Goal: Information Seeking & Learning: Learn about a topic

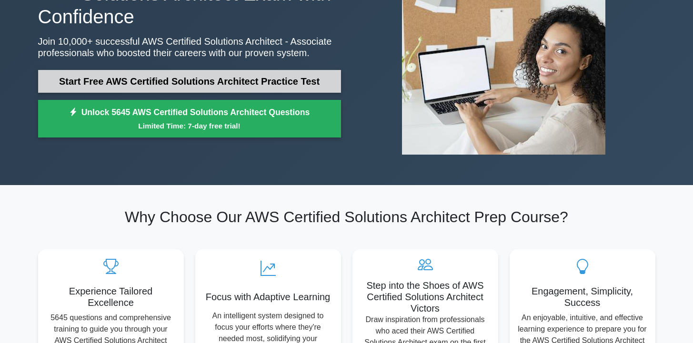
scroll to position [171, 0]
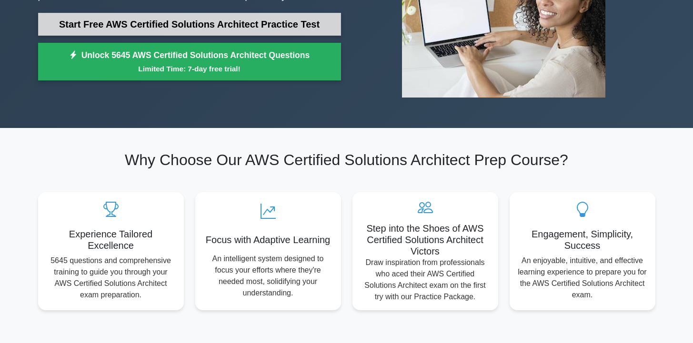
click at [208, 15] on link "Start Free AWS Certified Solutions Architect Practice Test" at bounding box center [189, 24] width 303 height 23
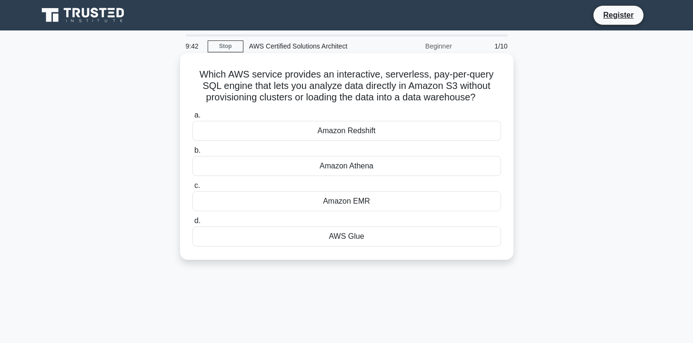
click at [368, 171] on div "Amazon Athena" at bounding box center [346, 166] width 308 height 20
click at [192, 154] on input "b. Amazon Athena" at bounding box center [192, 151] width 0 height 6
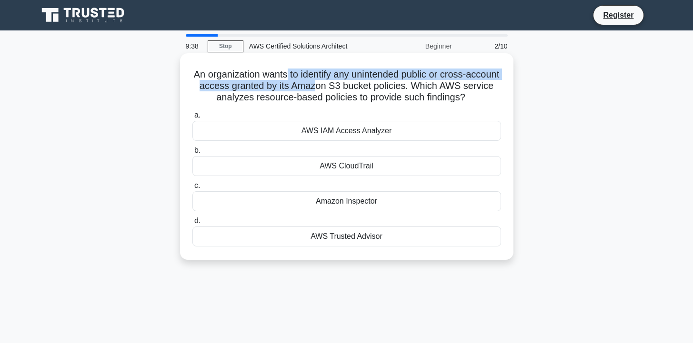
drag, startPoint x: 292, startPoint y: 79, endPoint x: 318, endPoint y: 82, distance: 25.8
click at [318, 82] on h5 "An organization wants to identify any unintended public or cross-account access…" at bounding box center [346, 86] width 310 height 35
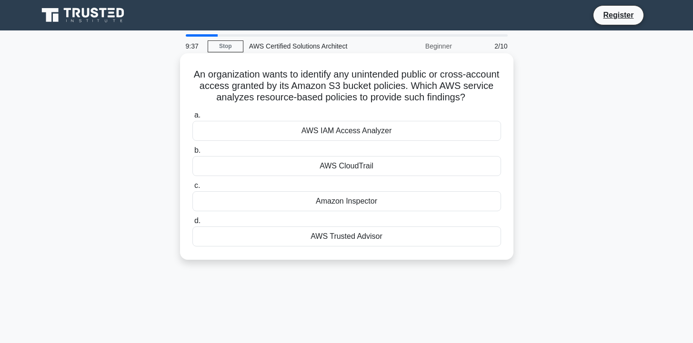
click at [375, 100] on h5 "An organization wants to identify any unintended public or cross-account access…" at bounding box center [346, 86] width 310 height 35
drag, startPoint x: 357, startPoint y: 74, endPoint x: 390, endPoint y: 75, distance: 33.3
click at [383, 75] on h5 "An organization wants to identify any unintended public or cross-account access…" at bounding box center [346, 86] width 310 height 35
click at [266, 88] on h5 "An organization wants to identify any unintended public or cross-account access…" at bounding box center [346, 86] width 310 height 35
drag, startPoint x: 239, startPoint y: 103, endPoint x: 264, endPoint y: 103, distance: 25.2
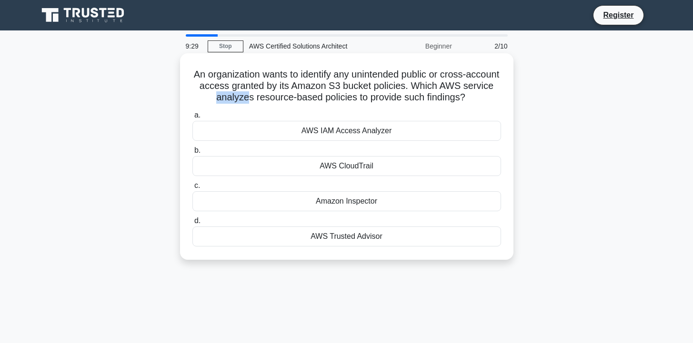
click at [250, 103] on h5 "An organization wants to identify any unintended public or cross-account access…" at bounding box center [346, 86] width 310 height 35
click at [396, 108] on div "a. AWS IAM Access Analyzer b. AWS CloudTrail c. d." at bounding box center [347, 178] width 320 height 141
click at [391, 201] on div "Amazon Inspector" at bounding box center [346, 201] width 308 height 20
click at [192, 189] on input "c. Amazon Inspector" at bounding box center [192, 186] width 0 height 6
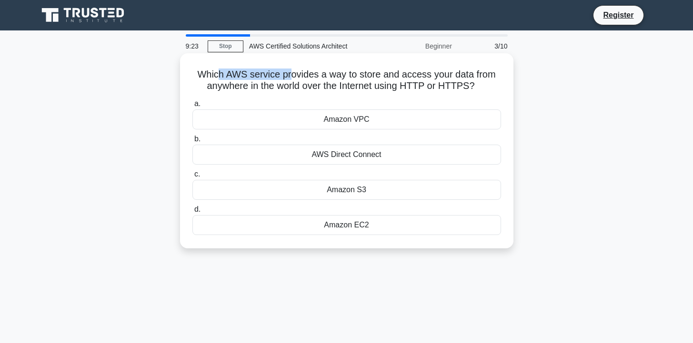
drag, startPoint x: 220, startPoint y: 74, endPoint x: 291, endPoint y: 77, distance: 71.0
click at [291, 77] on h5 "Which AWS service provides a way to store and access your data from anywhere in…" at bounding box center [346, 81] width 310 height 24
click at [319, 88] on h5 "Which AWS service provides a way to store and access your data from anywhere in…" at bounding box center [346, 81] width 310 height 24
click at [345, 225] on div "Amazon EC2" at bounding box center [346, 225] width 308 height 20
click at [192, 213] on input "d. Amazon EC2" at bounding box center [192, 210] width 0 height 6
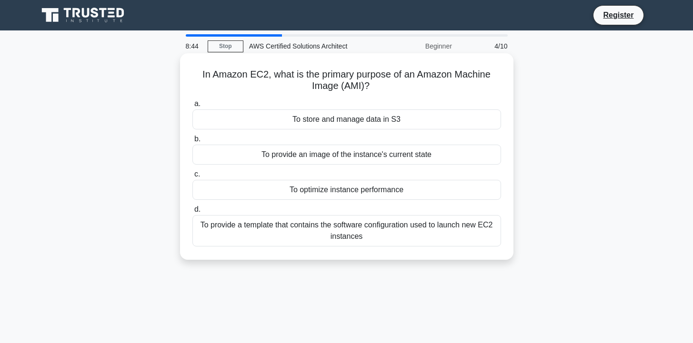
click at [418, 235] on div "To provide a template that contains the software configuration used to launch n…" at bounding box center [346, 230] width 308 height 31
click at [192, 213] on input "d. To provide a template that contains the software configuration used to launc…" at bounding box center [192, 210] width 0 height 6
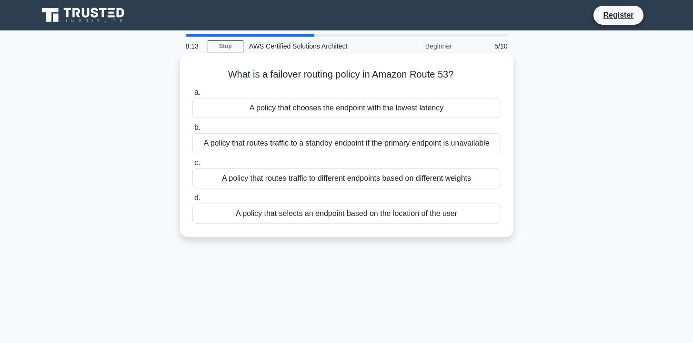
click at [322, 138] on div "A policy that routes traffic to a standby endpoint if the primary endpoint is u…" at bounding box center [346, 143] width 308 height 20
click at [192, 131] on input "b. A policy that routes traffic to a standby endpoint if the primary endpoint i…" at bounding box center [192, 128] width 0 height 6
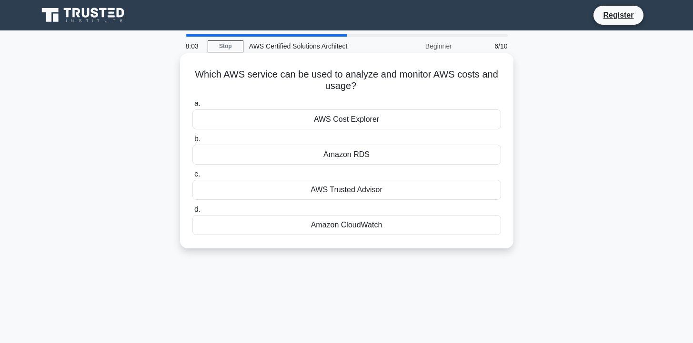
click at [387, 119] on div "AWS Cost Explorer" at bounding box center [346, 119] width 308 height 20
click at [192, 107] on input "a. AWS Cost Explorer" at bounding box center [192, 104] width 0 height 6
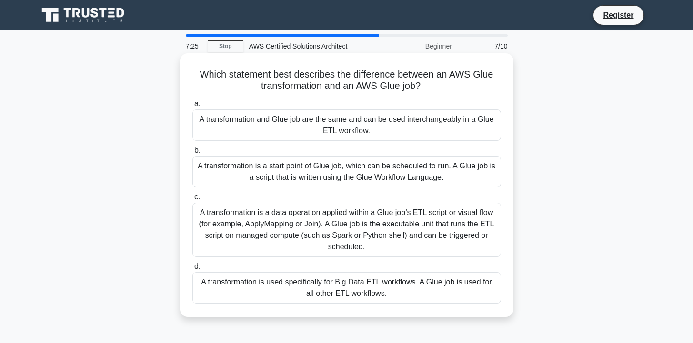
click at [322, 233] on div "A transformation is a data operation applied within a Glue job’s ETL script or …" at bounding box center [346, 230] width 308 height 54
click at [192, 200] on input "c. A transformation is a data operation applied within a Glue job’s ETL script …" at bounding box center [192, 197] width 0 height 6
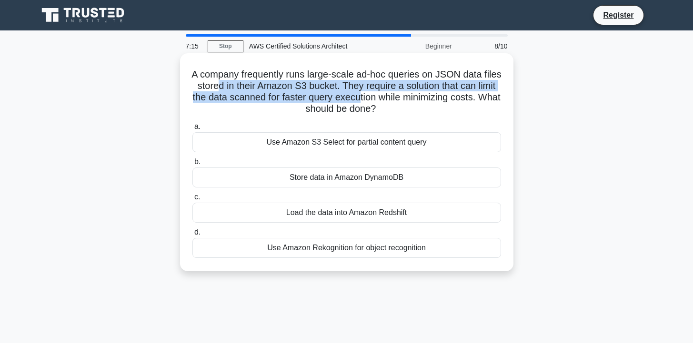
drag, startPoint x: 227, startPoint y: 89, endPoint x: 362, endPoint y: 93, distance: 134.8
click at [361, 93] on h5 "A company frequently runs large-scale ad-hoc queries on JSON data files stored …" at bounding box center [346, 92] width 310 height 47
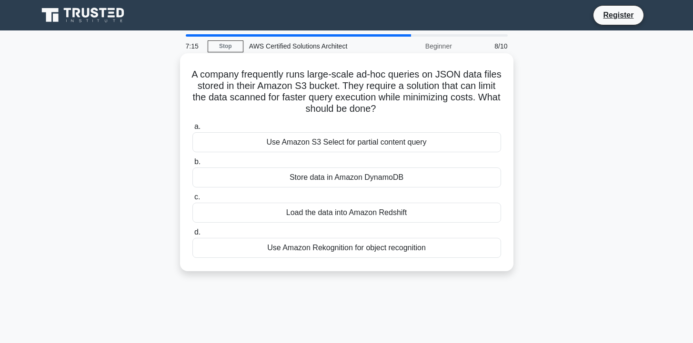
click at [386, 92] on h5 "A company frequently runs large-scale ad-hoc queries on JSON data files stored …" at bounding box center [346, 92] width 310 height 47
drag, startPoint x: 222, startPoint y: 100, endPoint x: 316, endPoint y: 101, distance: 93.3
click at [316, 101] on h5 "A company frequently runs large-scale ad-hoc queries on JSON data files stored …" at bounding box center [346, 92] width 310 height 47
click at [340, 99] on h5 "A company frequently runs large-scale ad-hoc queries on JSON data files stored …" at bounding box center [346, 92] width 310 height 47
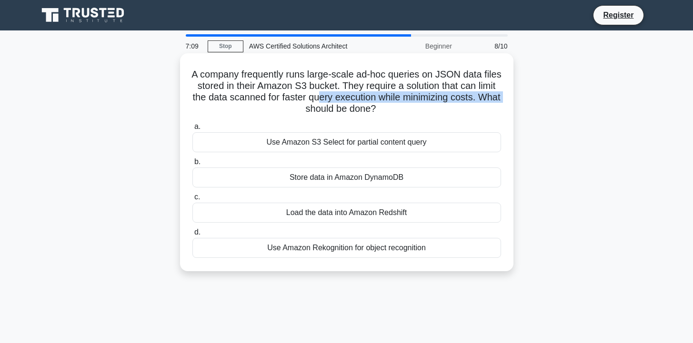
drag, startPoint x: 254, startPoint y: 103, endPoint x: 319, endPoint y: 99, distance: 65.8
click at [319, 99] on h5 "A company frequently runs large-scale ad-hoc queries on JSON data files stored …" at bounding box center [346, 92] width 310 height 47
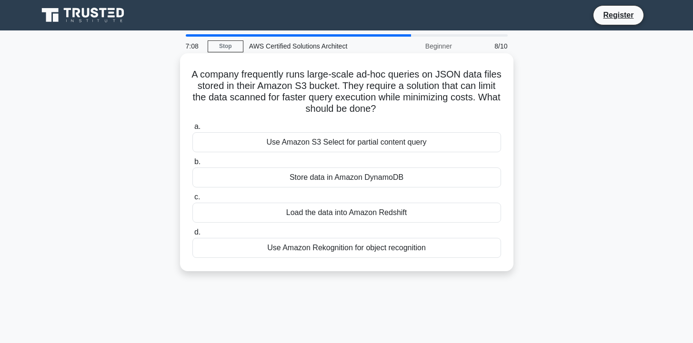
click at [377, 98] on h5 "A company frequently runs large-scale ad-hoc queries on JSON data files stored …" at bounding box center [346, 92] width 310 height 47
click at [353, 180] on div "Store data in Amazon DynamoDB" at bounding box center [346, 178] width 308 height 20
click at [192, 165] on input "b. Store data in Amazon DynamoDB" at bounding box center [192, 162] width 0 height 6
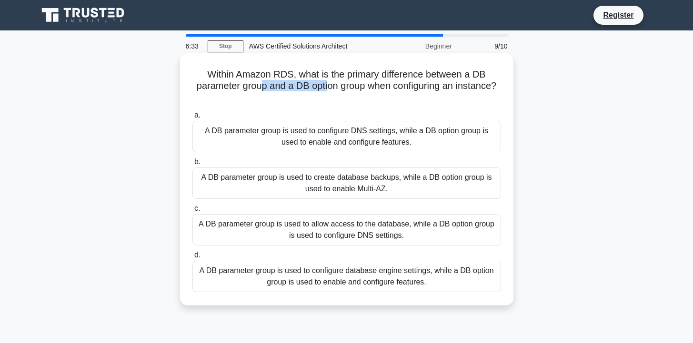
drag, startPoint x: 300, startPoint y: 87, endPoint x: 330, endPoint y: 87, distance: 30.5
click at [330, 87] on h5 "Within Amazon RDS, what is the primary difference between a DB parameter group …" at bounding box center [346, 86] width 310 height 35
click at [357, 89] on h5 "Within Amazon RDS, what is the primary difference between a DB parameter group …" at bounding box center [346, 86] width 310 height 35
drag, startPoint x: 324, startPoint y: 87, endPoint x: 402, endPoint y: 85, distance: 77.6
click at [402, 85] on h5 "Within Amazon RDS, what is the primary difference between a DB parameter group …" at bounding box center [346, 86] width 310 height 35
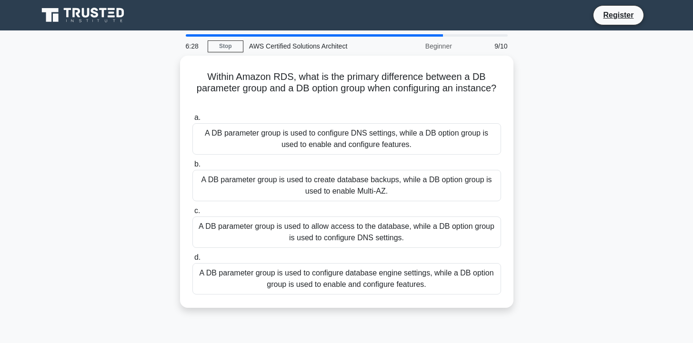
click at [522, 94] on div "Within Amazon RDS, what is the primary difference between a DB parameter group …" at bounding box center [346, 188] width 628 height 264
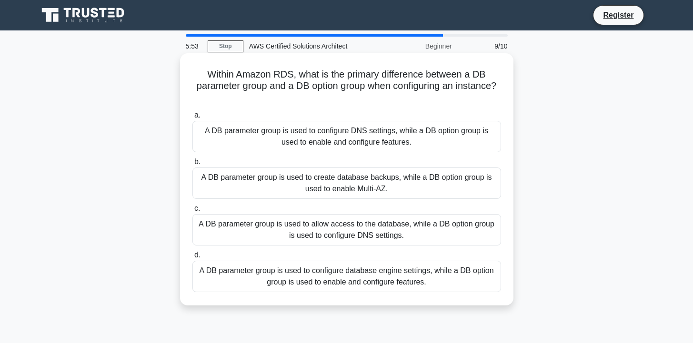
click at [342, 283] on div "A DB parameter group is used to configure database engine settings, while a DB …" at bounding box center [346, 276] width 308 height 31
click at [192, 258] on input "d. A DB parameter group is used to configure database engine settings, while a …" at bounding box center [192, 255] width 0 height 6
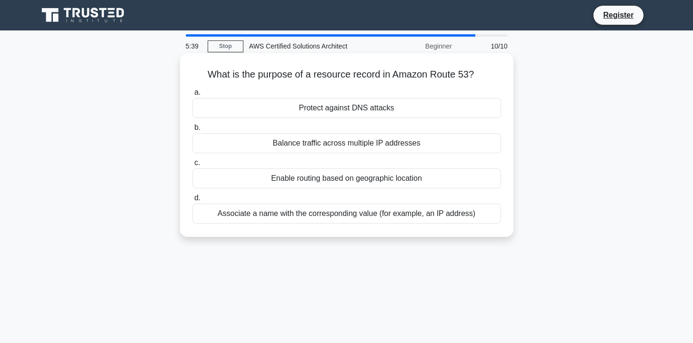
click at [288, 217] on div "Associate a name with the corresponding value (for example, an IP address)" at bounding box center [346, 214] width 308 height 20
click at [192, 201] on input "d. Associate a name with the corresponding value (for example, an IP address)" at bounding box center [192, 198] width 0 height 6
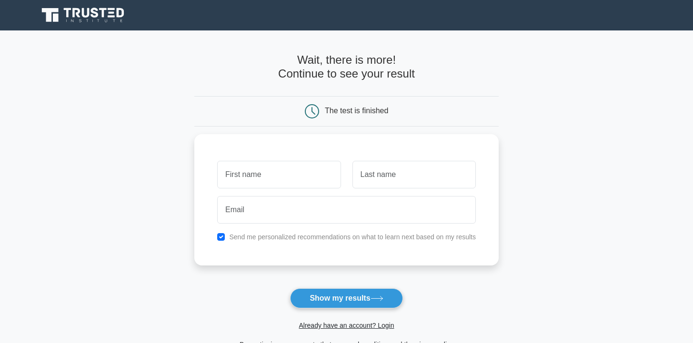
click at [519, 197] on main "Wait, there is more! Continue to see your result The test is finished and the" at bounding box center [346, 201] width 693 height 343
click at [266, 168] on input "text" at bounding box center [278, 173] width 123 height 28
type input "sxxz"
click at [452, 168] on input "text" at bounding box center [413, 173] width 123 height 28
type input "asdas"
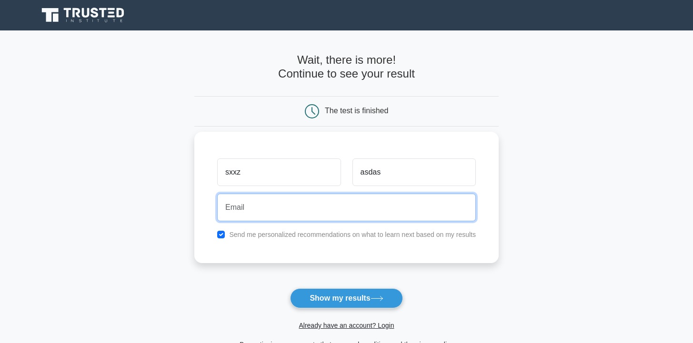
click at [292, 214] on input "email" at bounding box center [346, 208] width 258 height 28
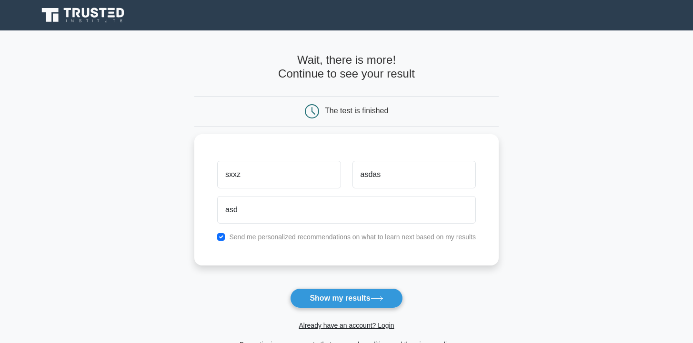
click at [575, 231] on main "Wait, there is more! Continue to see your result The test is finished sxxz asdas" at bounding box center [346, 201] width 693 height 343
click at [346, 298] on button "Show my results" at bounding box center [346, 298] width 112 height 20
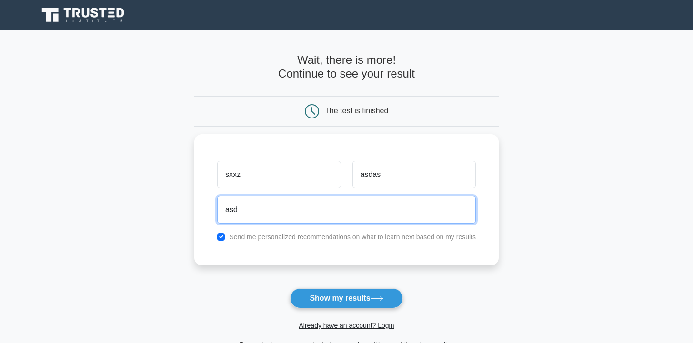
drag, startPoint x: 304, startPoint y: 199, endPoint x: 180, endPoint y: 198, distance: 124.2
click at [180, 198] on main "Wait, there is more! Continue to see your result The test is finished sxxz asdas" at bounding box center [346, 201] width 693 height 343
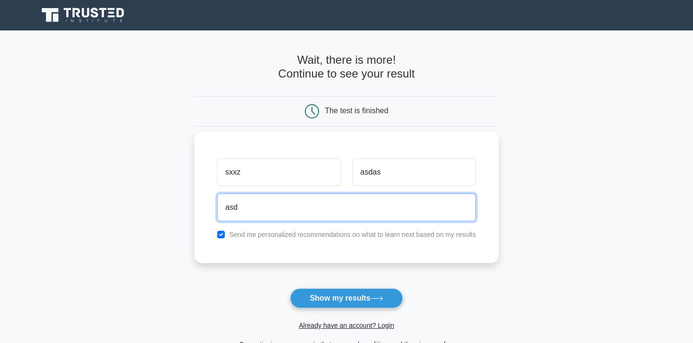
click at [298, 203] on input "asd" at bounding box center [346, 208] width 258 height 28
click at [298, 204] on input "asd" at bounding box center [346, 208] width 258 height 28
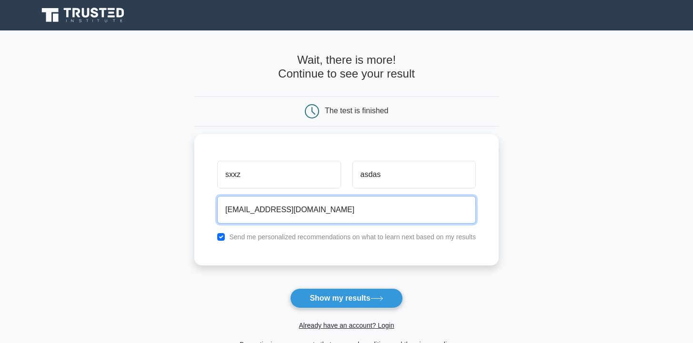
type input "bobi999333222@gmail.com"
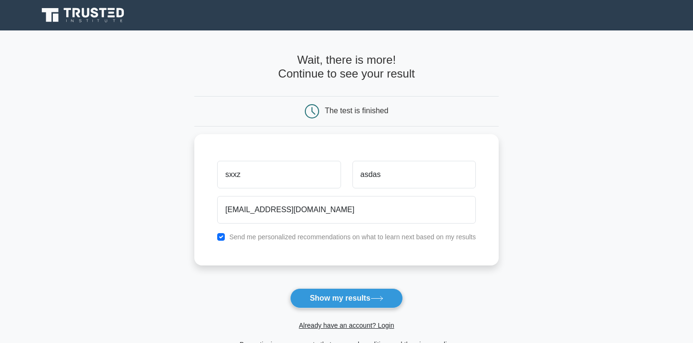
click at [514, 242] on main "Wait, there is more! Continue to see your result The test is finished sxxz asdas" at bounding box center [346, 201] width 693 height 343
click at [375, 302] on button "Show my results" at bounding box center [346, 298] width 112 height 20
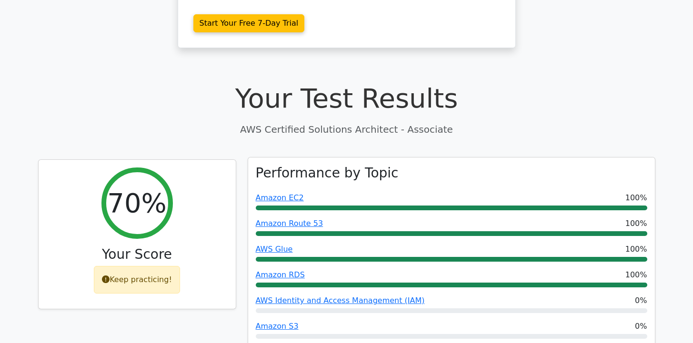
scroll to position [286, 0]
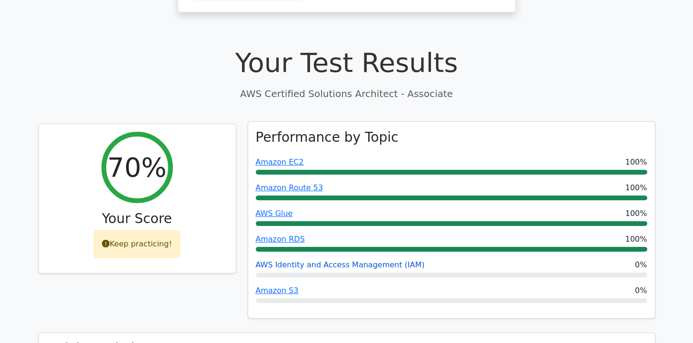
click at [396, 260] on link "AWS Identity and Access Management (IAM)" at bounding box center [340, 264] width 169 height 9
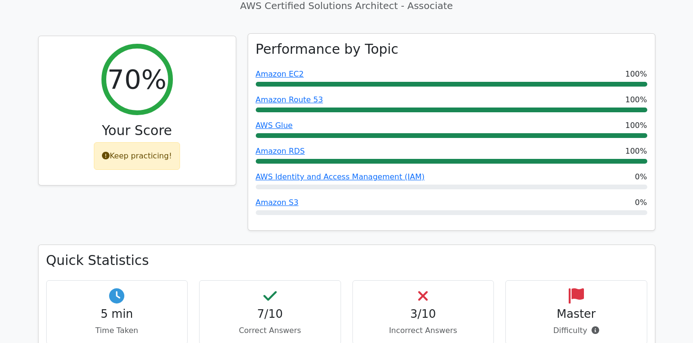
scroll to position [400, 0]
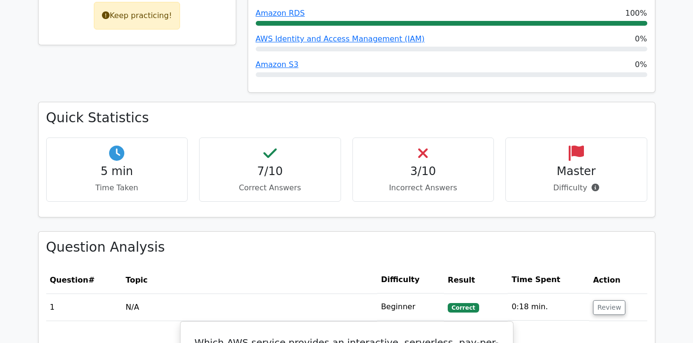
click at [416, 182] on p "Incorrect Answers" at bounding box center [423, 187] width 126 height 11
click at [436, 182] on p "Incorrect Answers" at bounding box center [423, 187] width 126 height 11
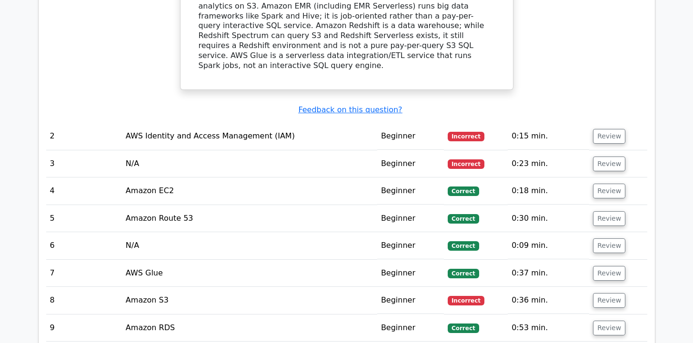
scroll to position [1142, 0]
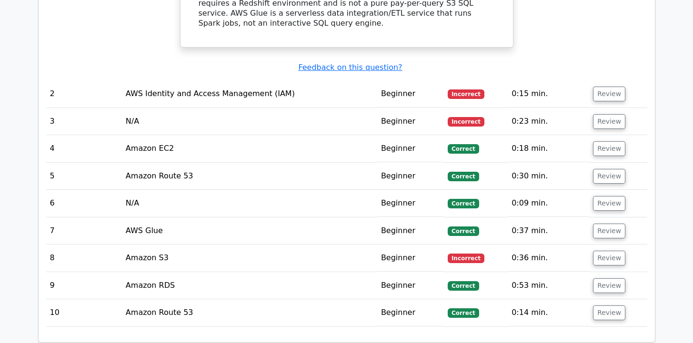
click at [259, 80] on td "AWS Identity and Access Management (IAM)" at bounding box center [249, 93] width 255 height 27
click at [603, 87] on button "Review" at bounding box center [609, 94] width 32 height 15
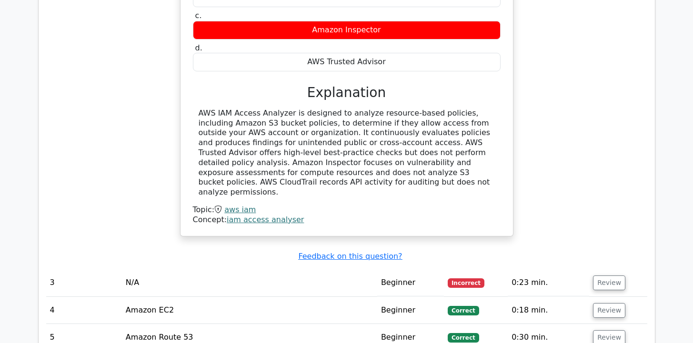
scroll to position [1485, 0]
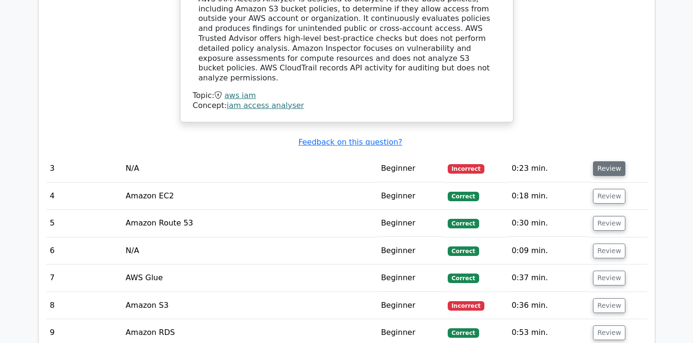
click at [614, 161] on button "Review" at bounding box center [609, 168] width 32 height 15
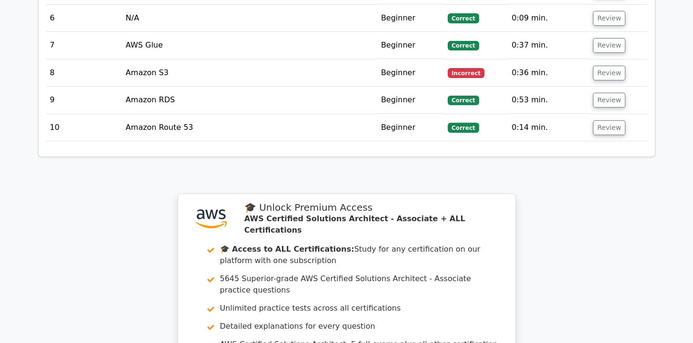
scroll to position [1999, 0]
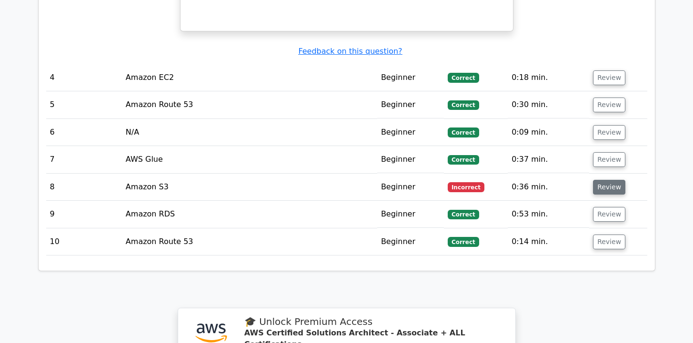
click at [612, 180] on button "Review" at bounding box center [609, 187] width 32 height 15
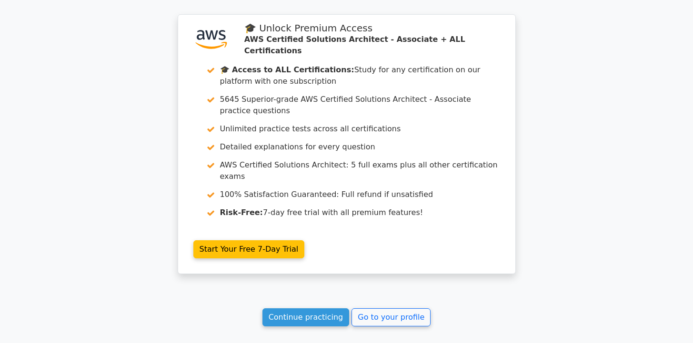
scroll to position [2608, 0]
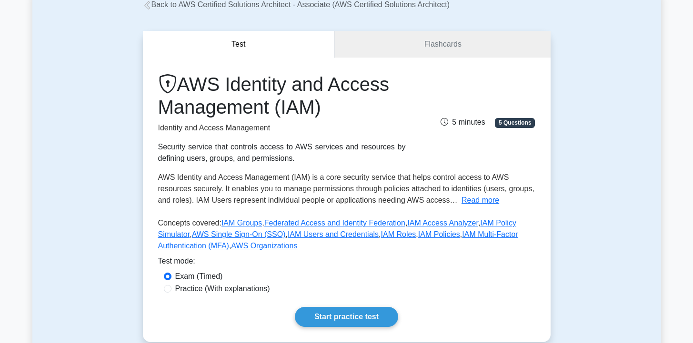
scroll to position [57, 0]
